Goal: Task Accomplishment & Management: Use online tool/utility

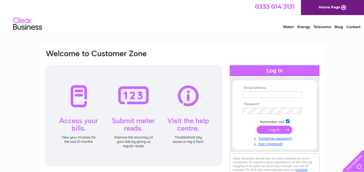
click at [252, 93] on input "text" at bounding box center [272, 94] width 60 height 6
type input "[EMAIL_ADDRESS][DOMAIN_NAME]"
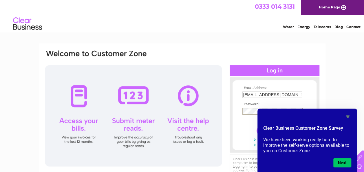
click at [256, 126] on input "submit" at bounding box center [274, 130] width 36 height 8
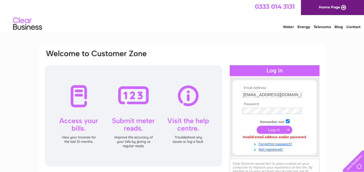
click at [264, 104] on th "Password:" at bounding box center [274, 104] width 67 height 4
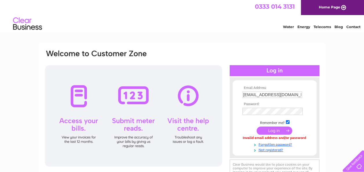
click at [265, 130] on input "submit" at bounding box center [274, 130] width 36 height 8
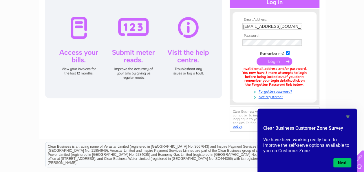
scroll to position [72, 0]
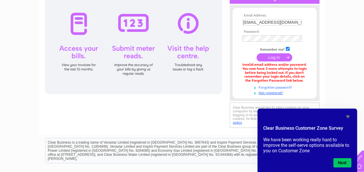
click at [284, 85] on link "Forgotten password?" at bounding box center [275, 86] width 66 height 5
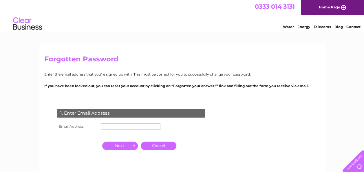
click at [108, 126] on input "text" at bounding box center [131, 126] width 60 height 6
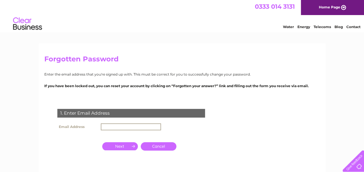
type input "seakist@btinternet.com"
click at [128, 146] on input "button" at bounding box center [120, 146] width 36 height 8
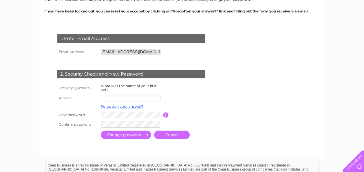
scroll to position [75, 0]
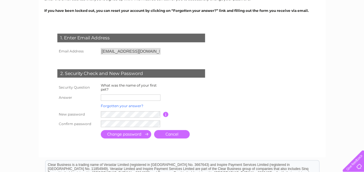
click at [128, 106] on link "Forgotten your answer?" at bounding box center [122, 106] width 43 height 4
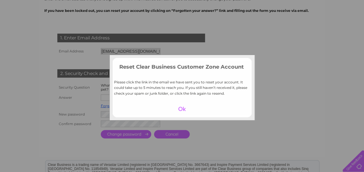
click at [179, 108] on div at bounding box center [182, 109] width 36 height 8
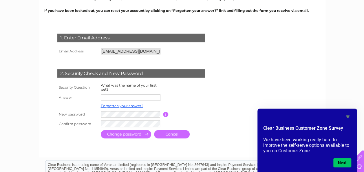
click at [347, 117] on icon "Hide survey" at bounding box center [347, 116] width 3 height 3
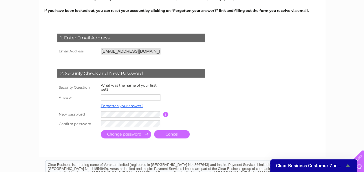
click at [167, 133] on link "Cancel" at bounding box center [172, 134] width 36 height 8
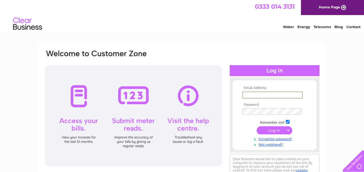
click at [256, 94] on input "text" at bounding box center [272, 94] width 60 height 7
type input "seakist@btinternet.com"
click at [266, 129] on input "submit" at bounding box center [274, 130] width 36 height 8
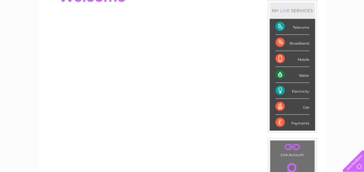
scroll to position [76, 0]
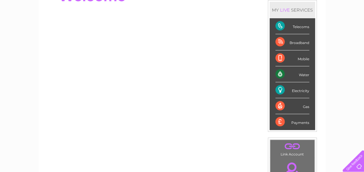
click at [281, 89] on div "Electricity" at bounding box center [292, 90] width 34 height 16
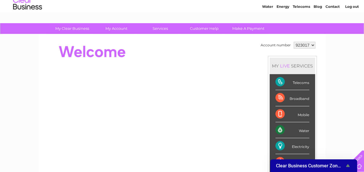
scroll to position [12, 0]
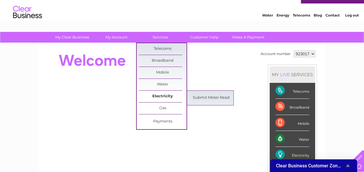
click at [163, 98] on link "Electricity" at bounding box center [163, 97] width 48 height 12
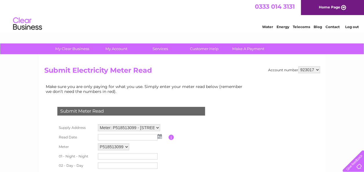
click at [160, 136] on img at bounding box center [159, 136] width 4 height 5
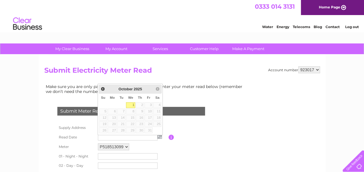
click at [129, 102] on link "1" at bounding box center [130, 105] width 9 height 6
type input "[DATE]"
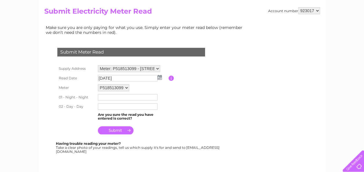
scroll to position [58, 0]
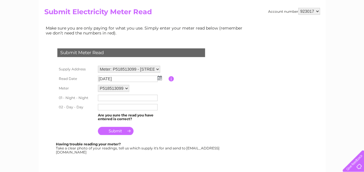
click at [113, 97] on input "text" at bounding box center [128, 98] width 60 height 6
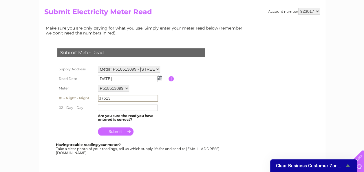
type input "37613"
click at [112, 106] on input "text" at bounding box center [128, 107] width 60 height 7
type input "85611"
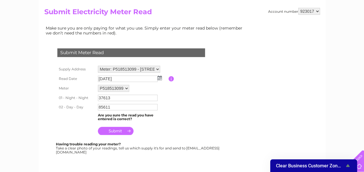
click at [113, 131] on input "submit" at bounding box center [116, 131] width 36 height 8
